Goal: Task Accomplishment & Management: Manage account settings

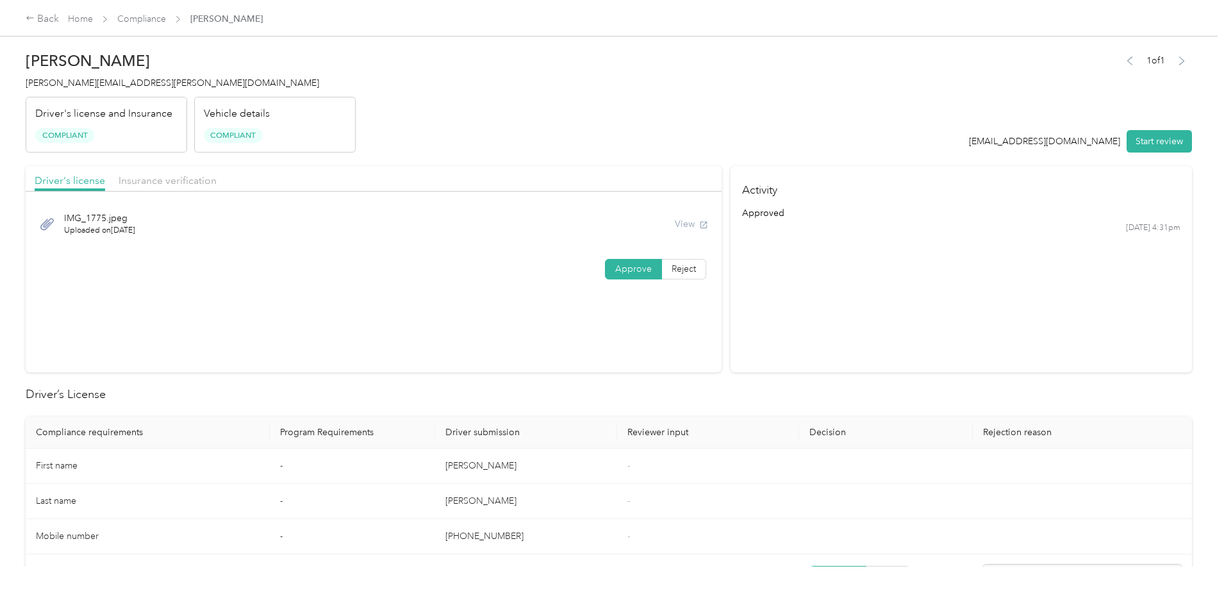
scroll to position [1066, 0]
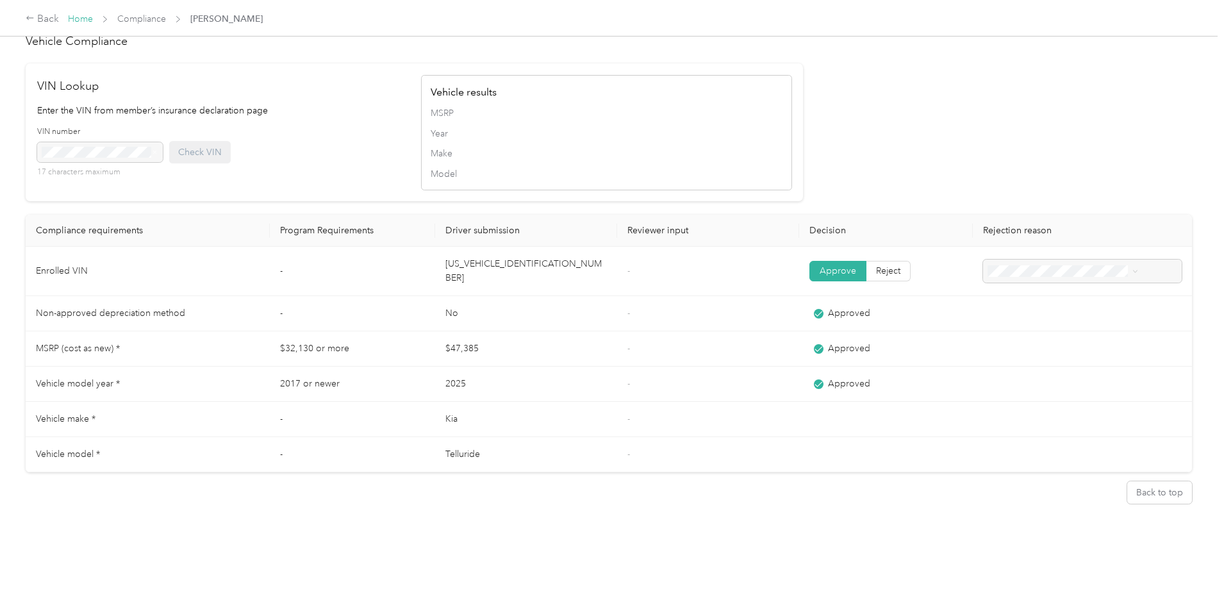
click at [93, 17] on link "Home" at bounding box center [80, 18] width 25 height 11
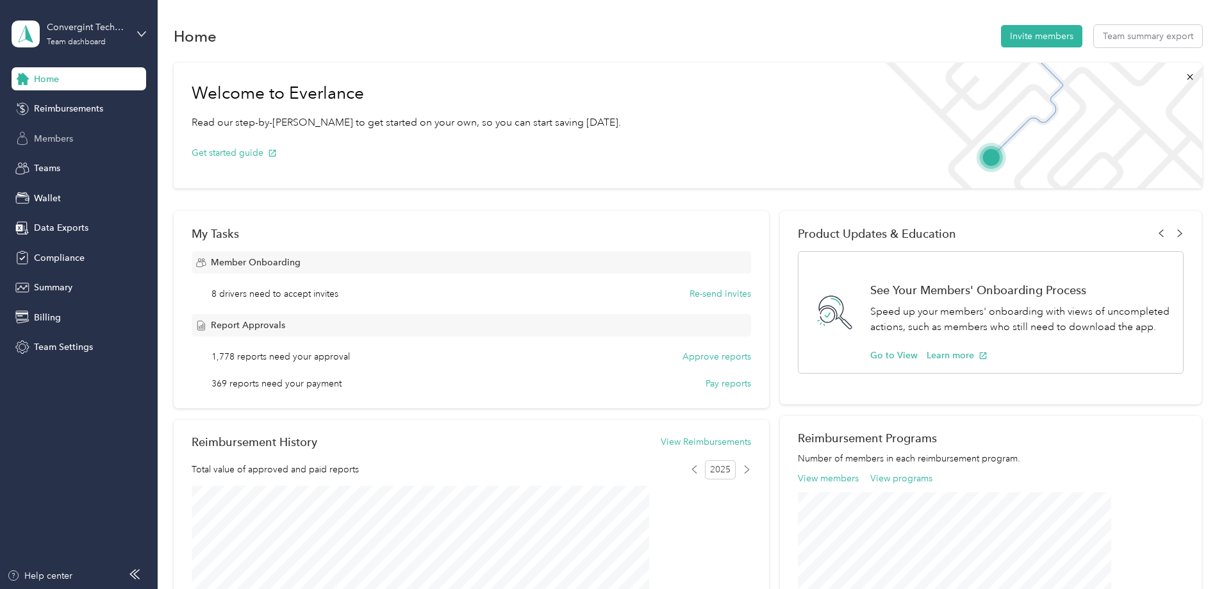
click at [48, 140] on span "Members" at bounding box center [53, 138] width 39 height 13
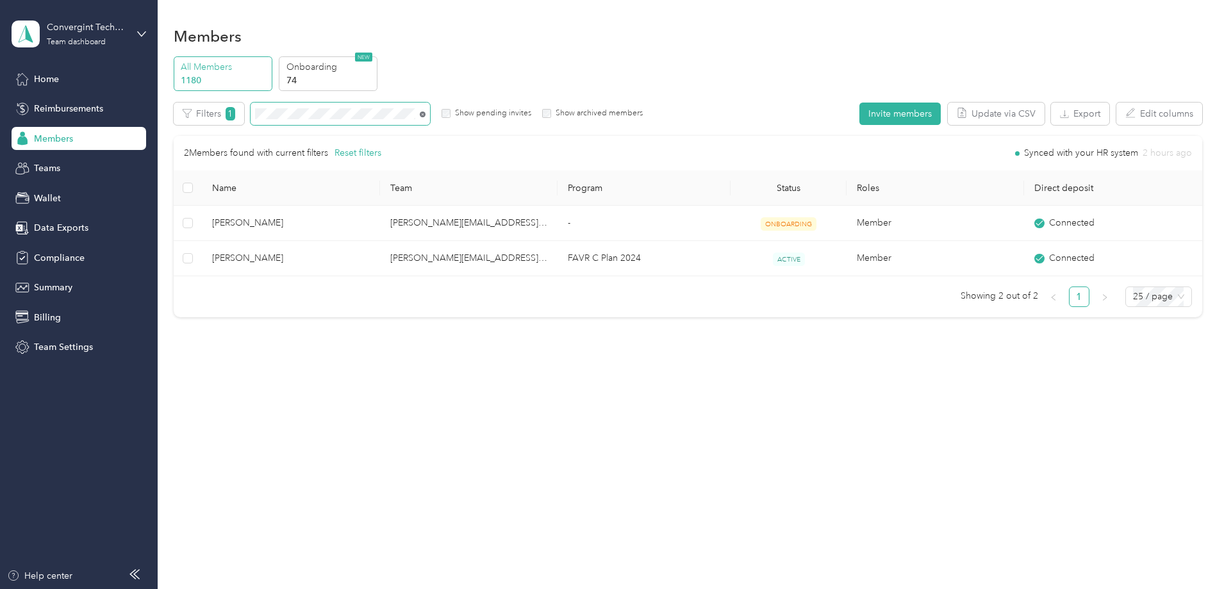
click at [426, 113] on icon at bounding box center [423, 115] width 6 height 6
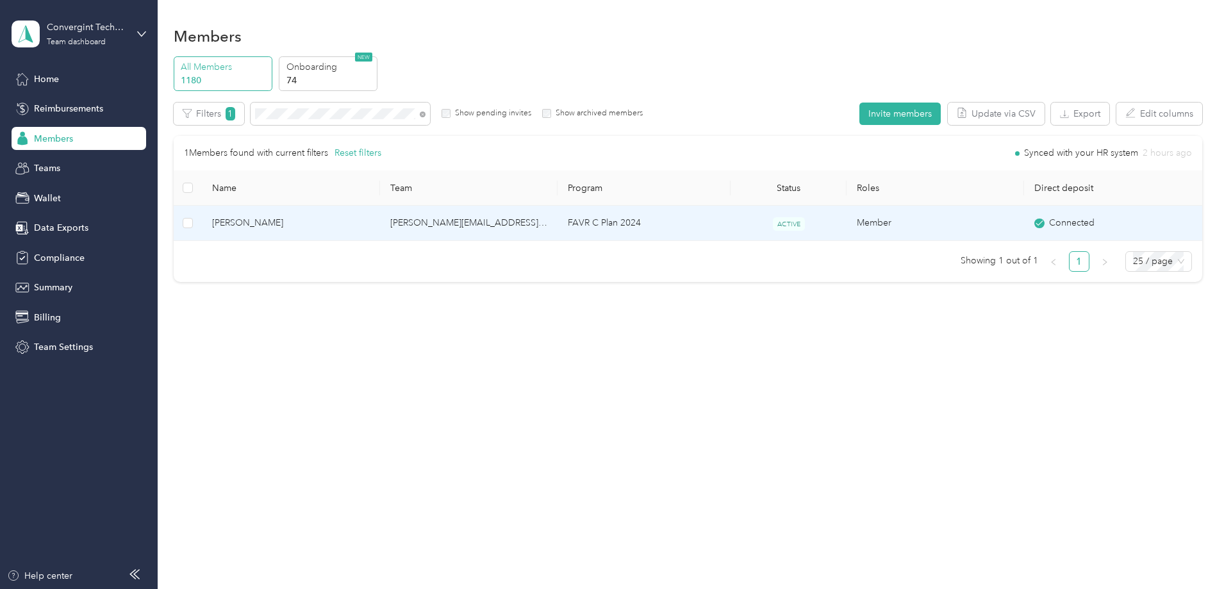
click at [446, 214] on td "[PERSON_NAME][EMAIL_ADDRESS][PERSON_NAME][DOMAIN_NAME]" at bounding box center [469, 223] width 178 height 35
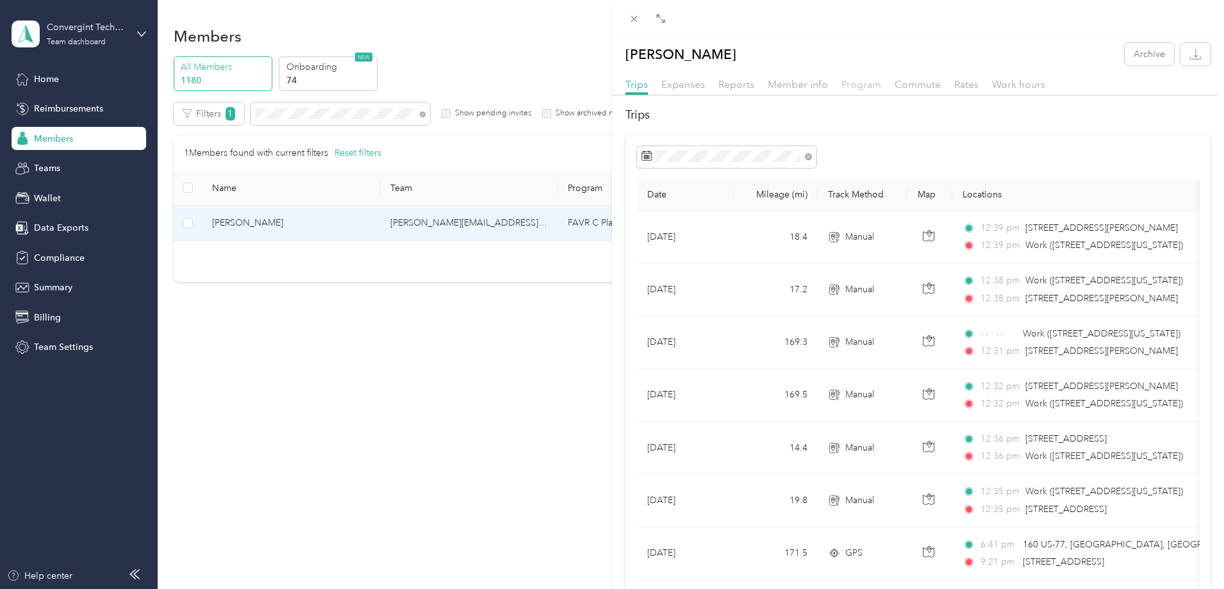
click at [849, 81] on span "Program" at bounding box center [862, 84] width 40 height 12
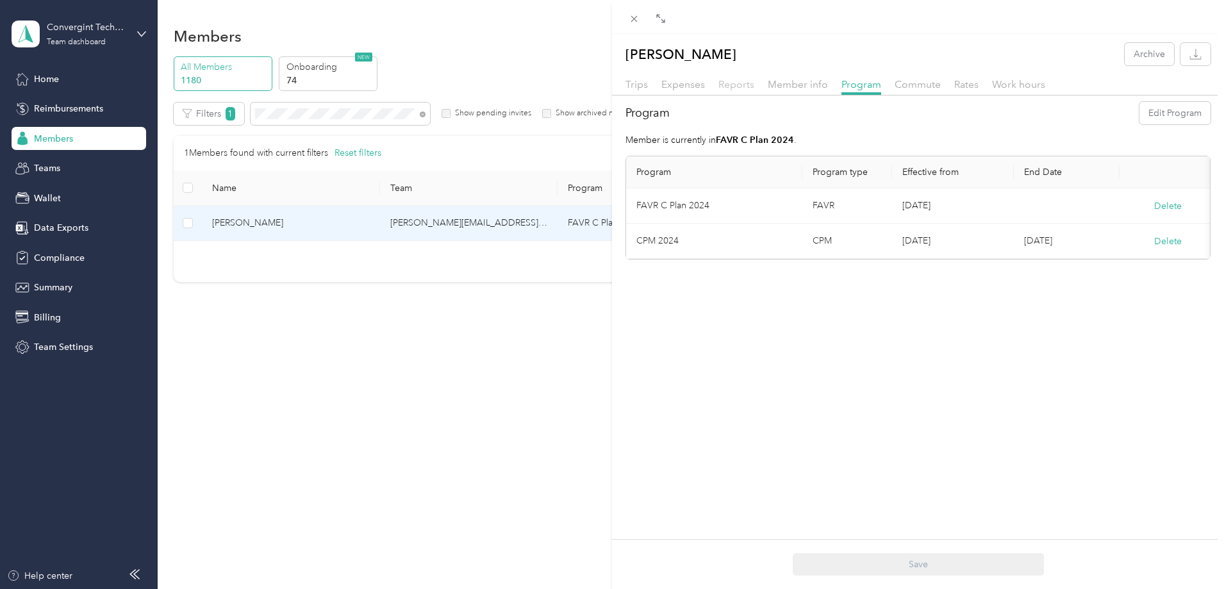
click at [729, 84] on span "Reports" at bounding box center [736, 84] width 36 height 12
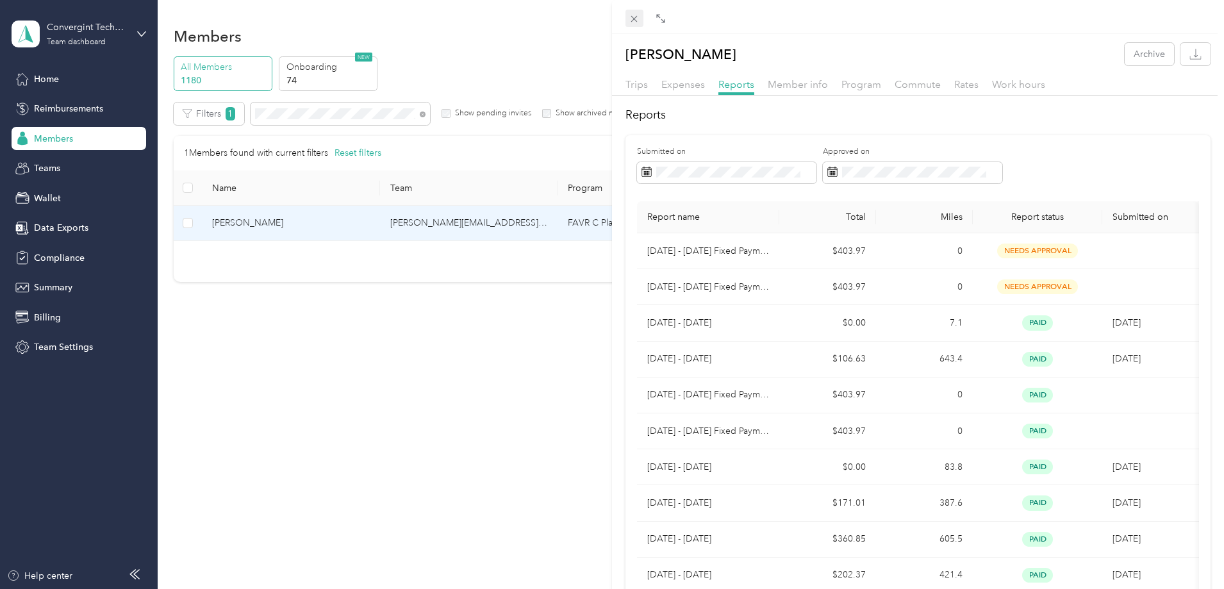
click at [629, 21] on icon at bounding box center [634, 18] width 11 height 11
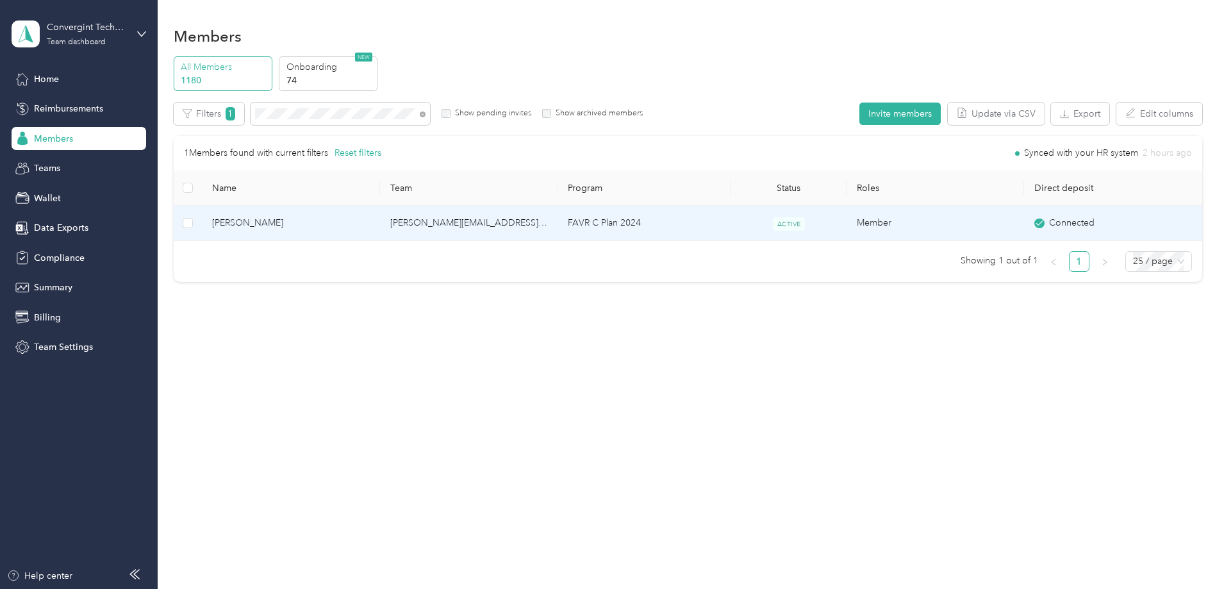
click at [467, 220] on td "[PERSON_NAME][EMAIL_ADDRESS][PERSON_NAME][DOMAIN_NAME]" at bounding box center [469, 223] width 178 height 35
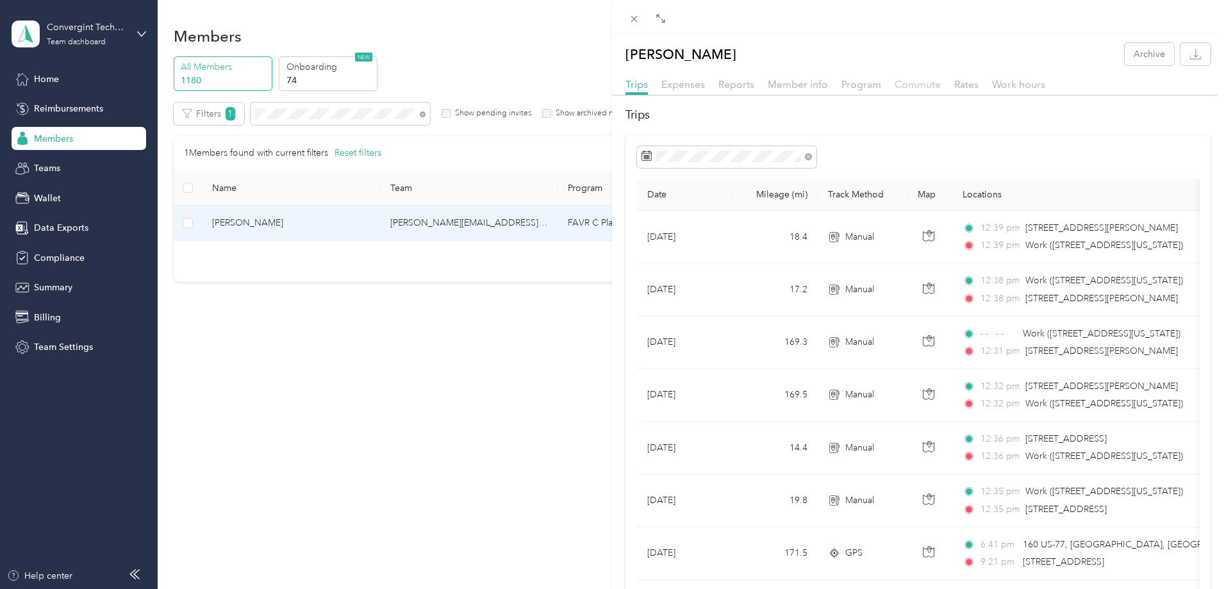
click at [916, 86] on span "Commute" at bounding box center [918, 84] width 46 height 12
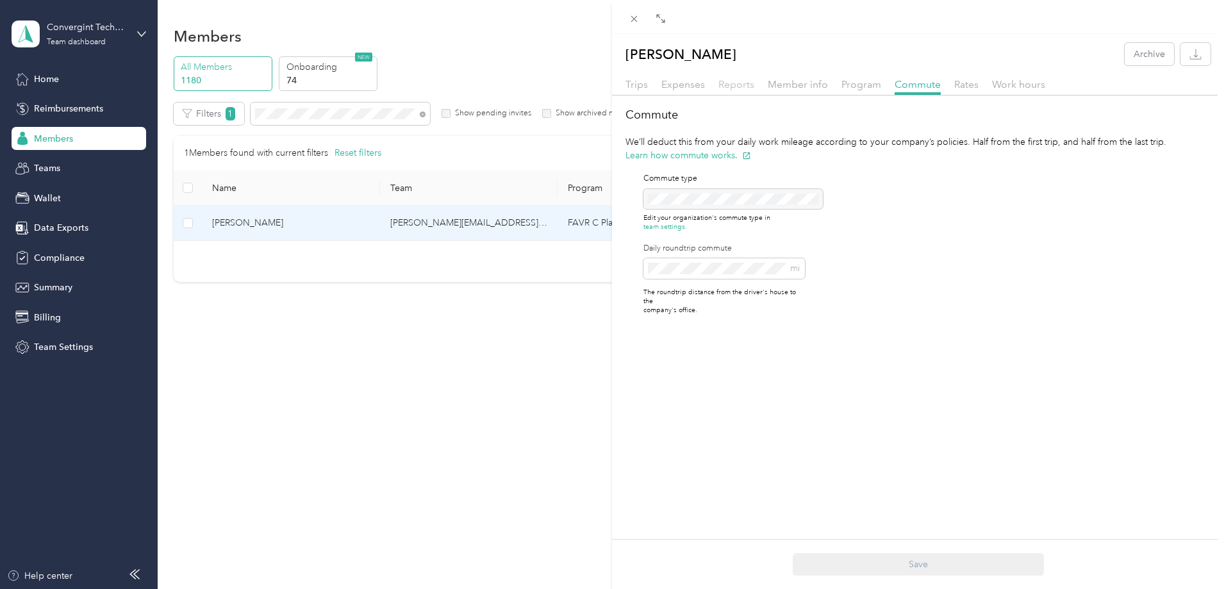
click at [737, 87] on span "Reports" at bounding box center [736, 84] width 36 height 12
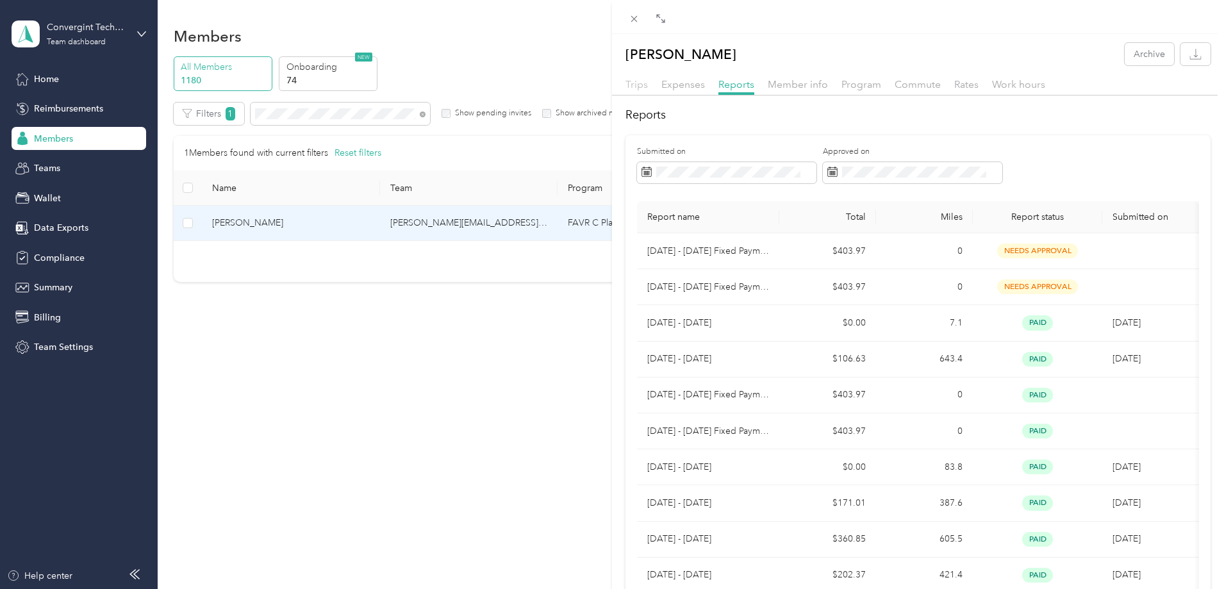
click at [646, 86] on span "Trips" at bounding box center [637, 84] width 22 height 12
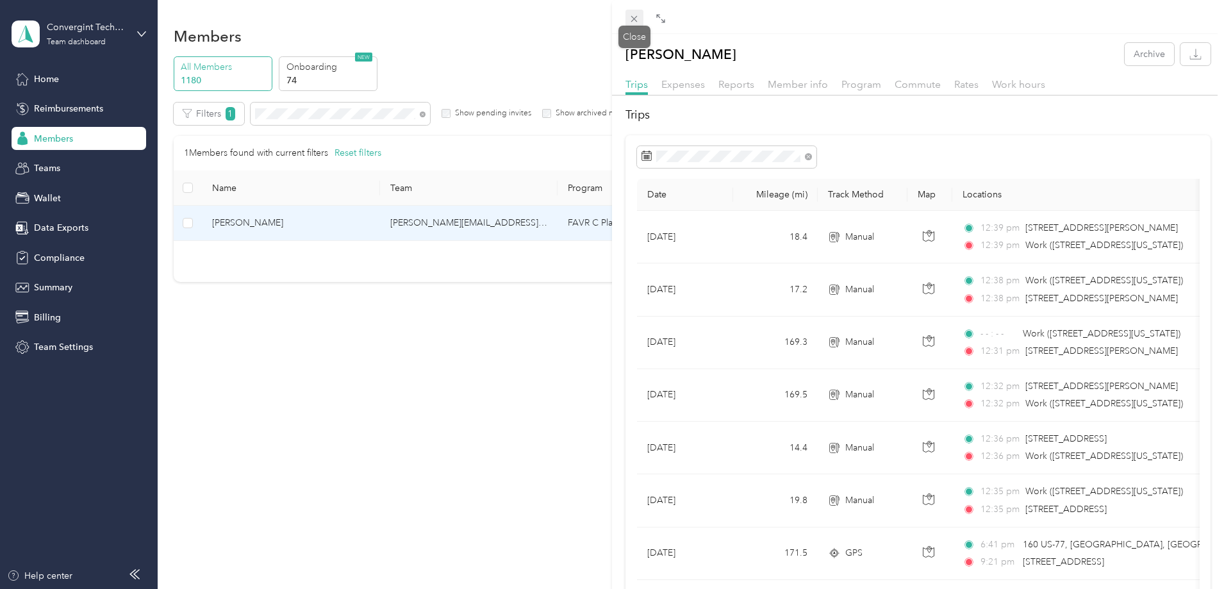
drag, startPoint x: 634, startPoint y: 17, endPoint x: 565, endPoint y: 51, distance: 77.1
click at [634, 17] on icon at bounding box center [634, 18] width 11 height 11
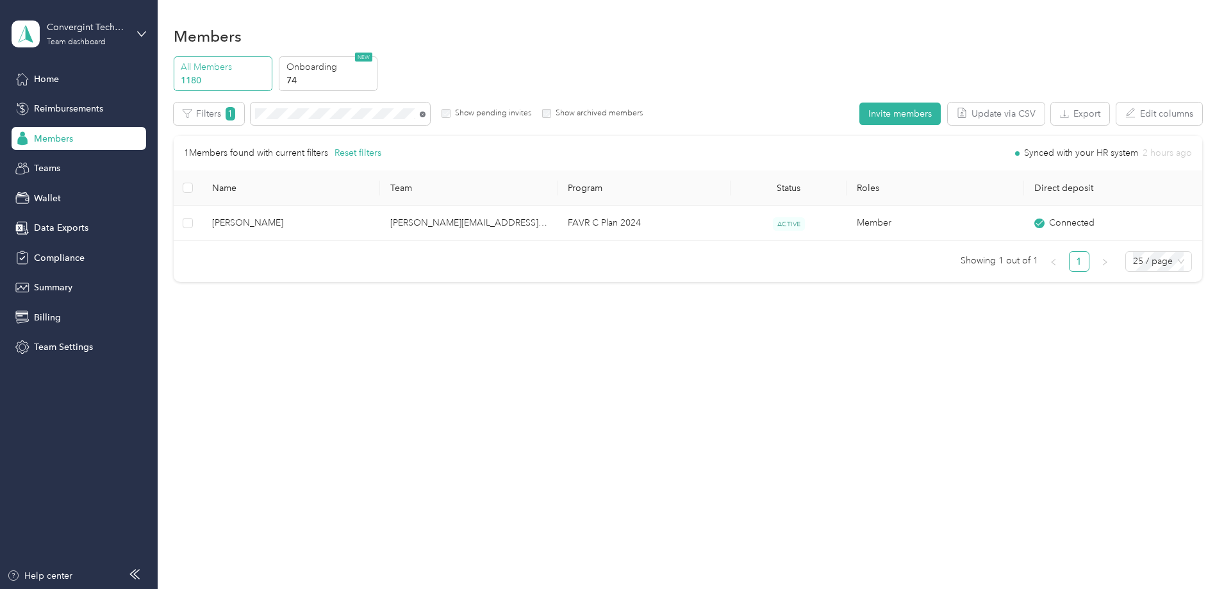
click at [426, 115] on icon at bounding box center [423, 115] width 6 height 6
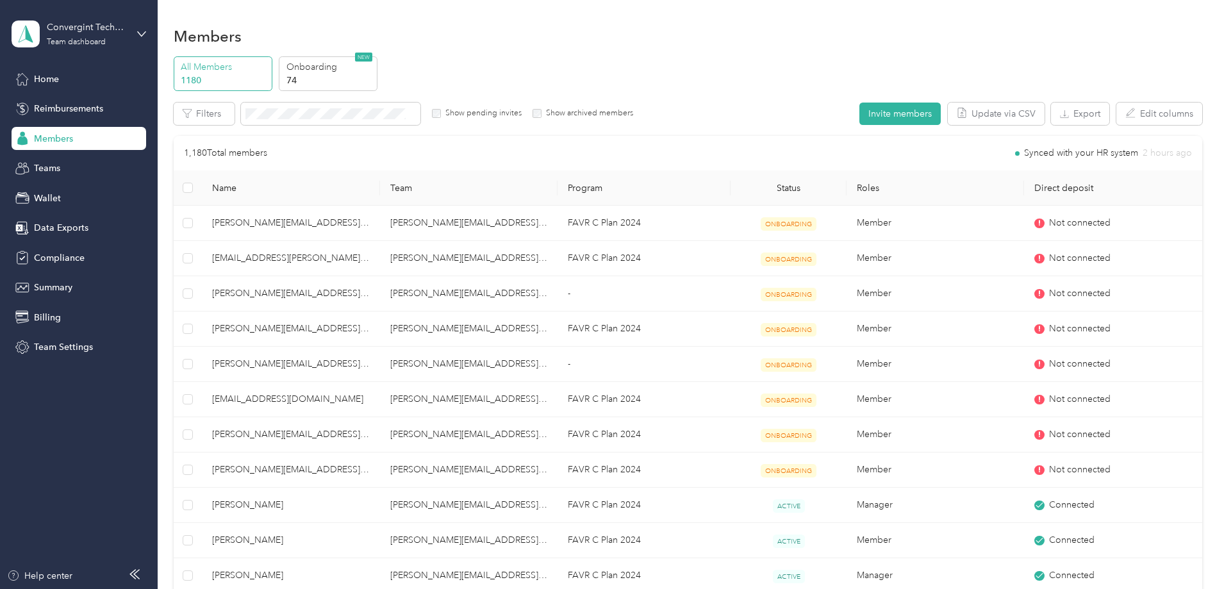
click at [645, 34] on div "Members" at bounding box center [688, 35] width 1029 height 27
